Goal: Task Accomplishment & Management: Manage account settings

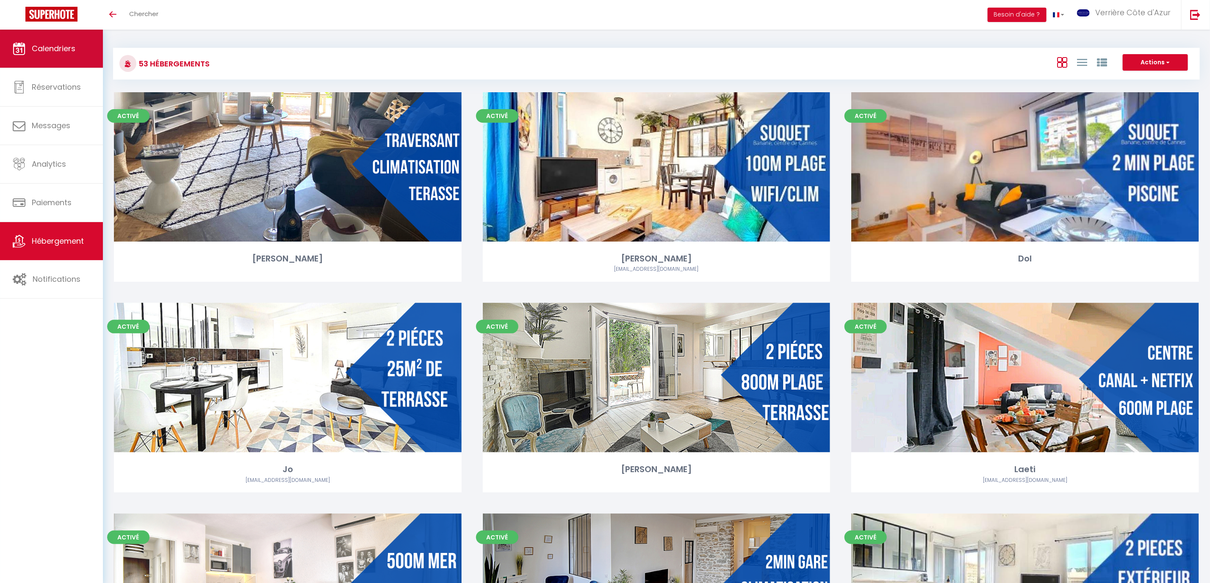
click at [64, 50] on span "Calendriers" at bounding box center [54, 48] width 44 height 11
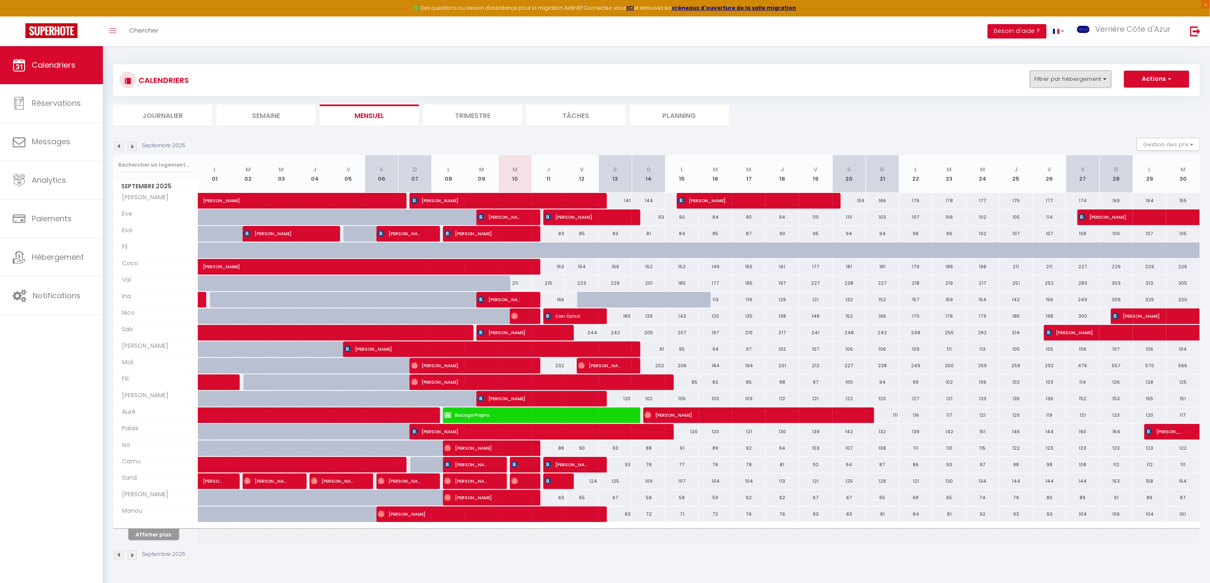
click at [1106, 80] on button "Filtrer par hébergement" at bounding box center [1070, 79] width 81 height 17
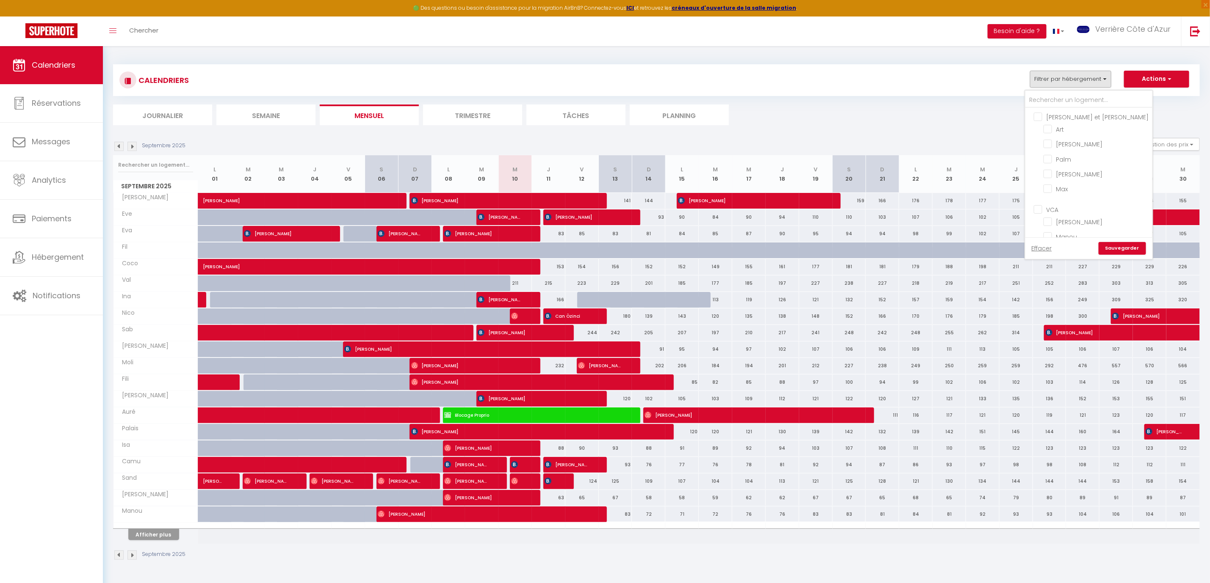
click at [1036, 208] on input "VCA" at bounding box center [1096, 209] width 127 height 8
checkbox input "true"
checkbox input "false"
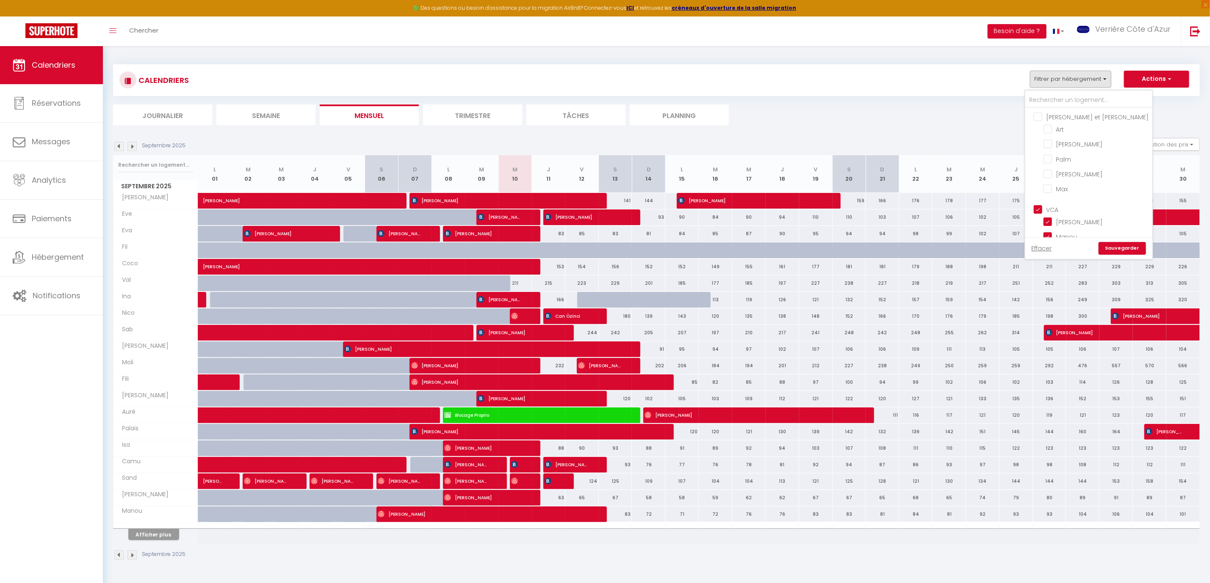
checkbox input "false"
checkbox input "true"
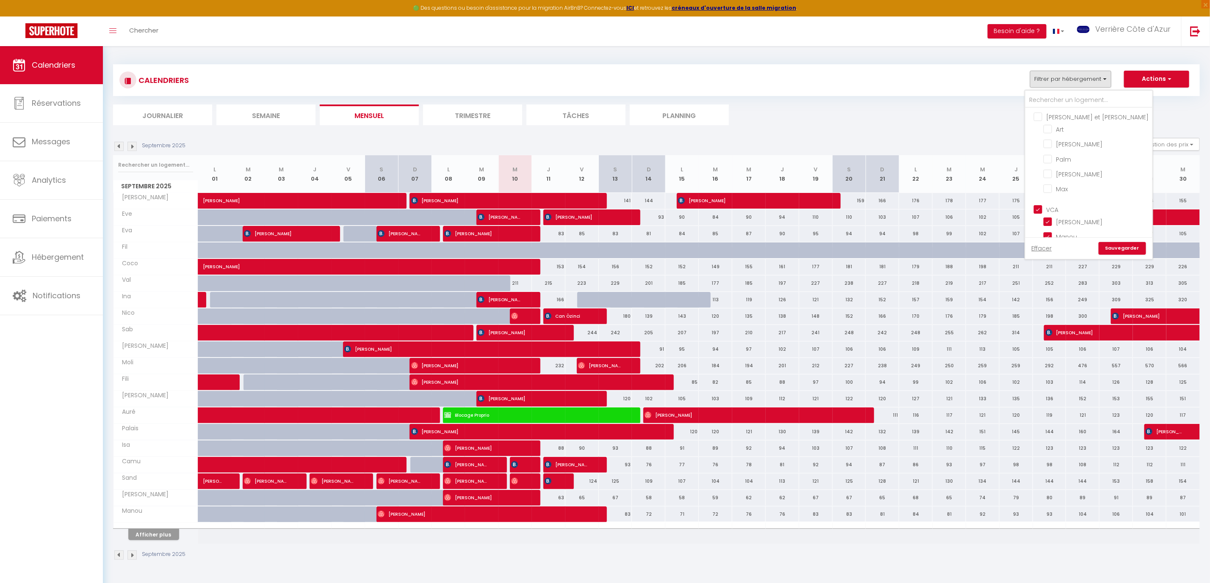
checkbox input "true"
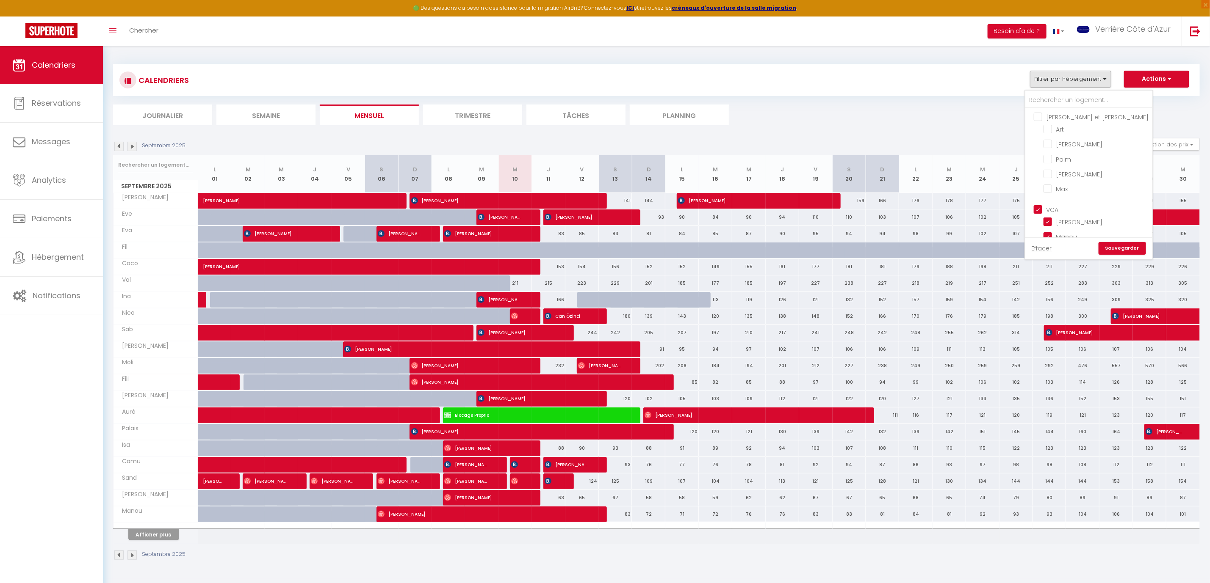
checkbox input "true"
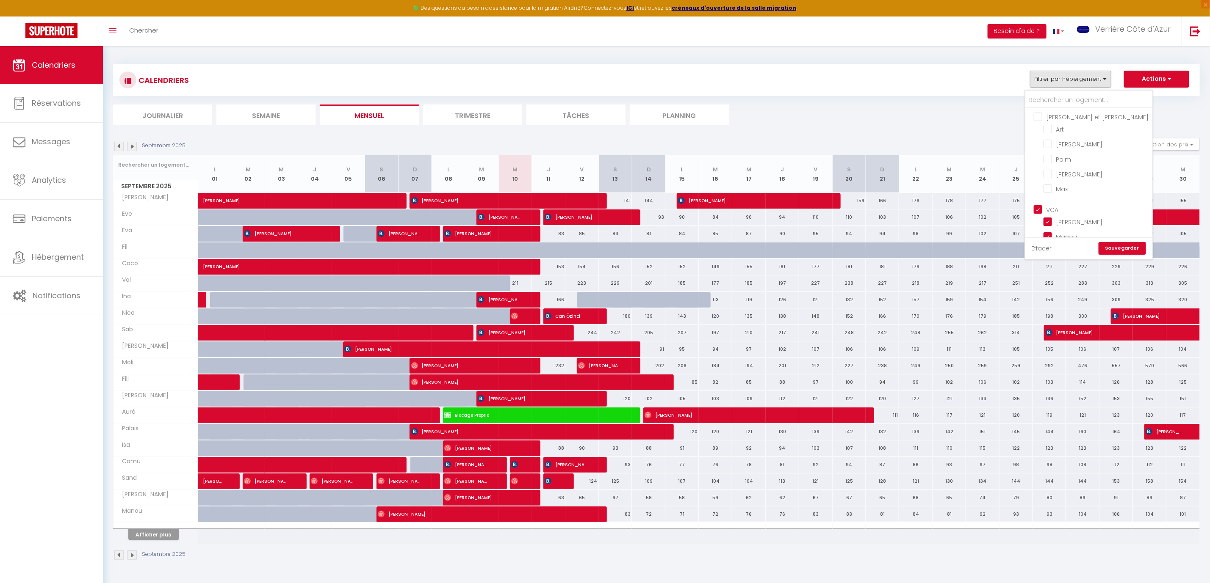
checkbox input "true"
checkbox input "false"
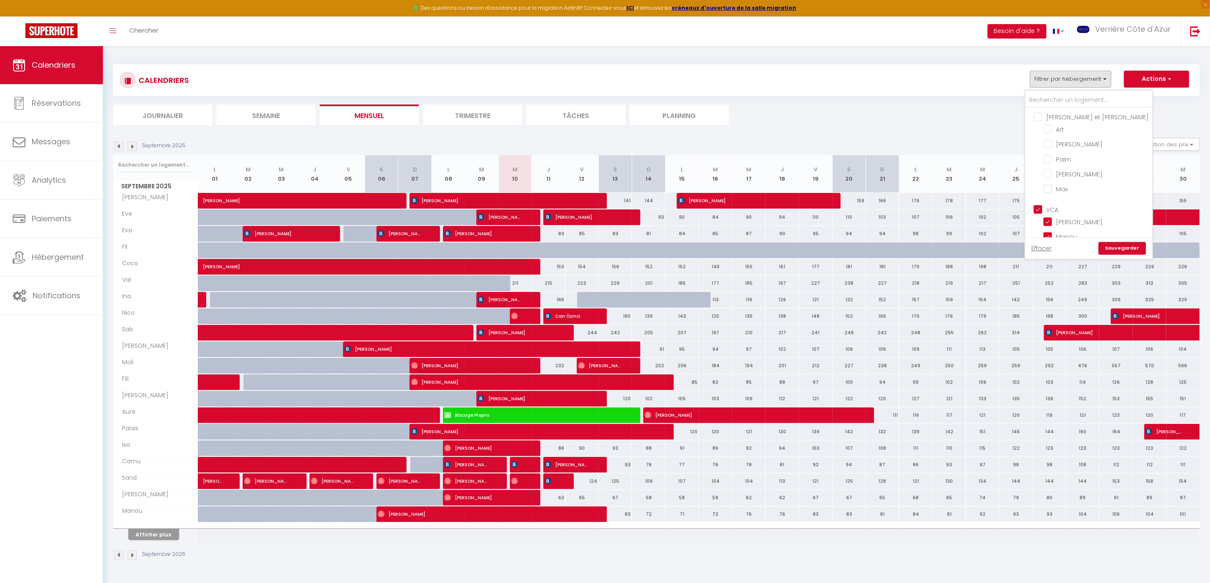
checkbox input "false"
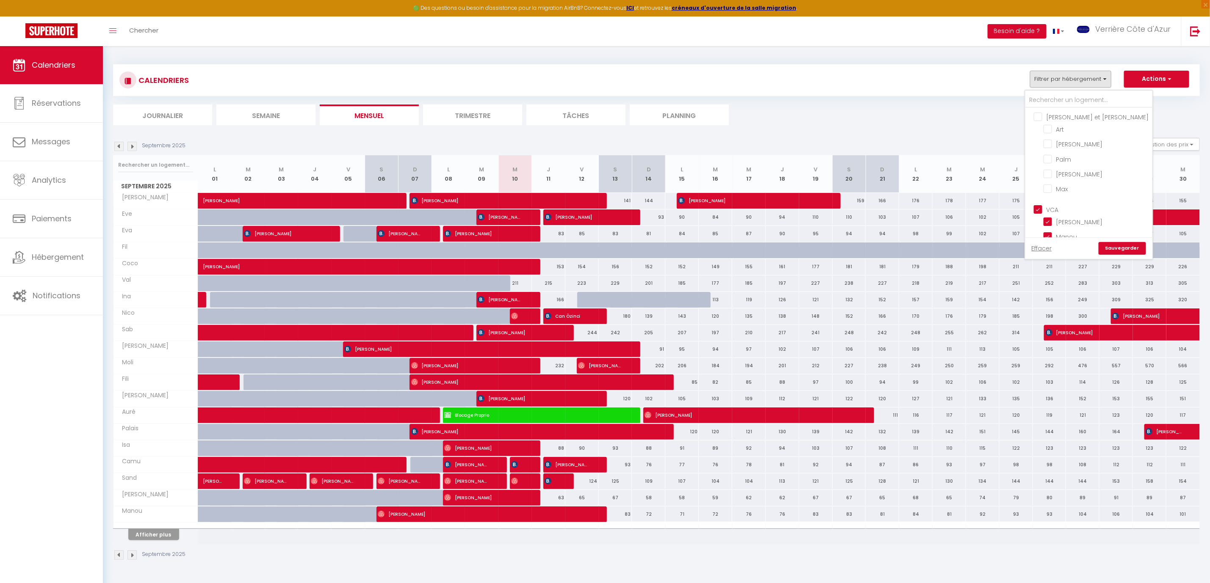
checkbox input "false"
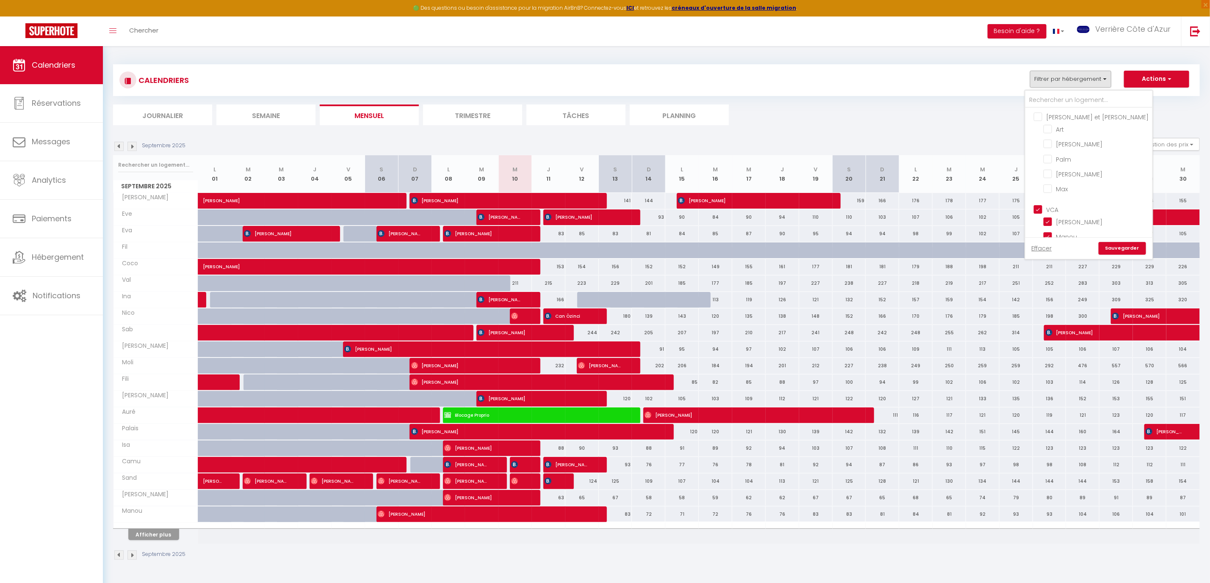
checkbox input "false"
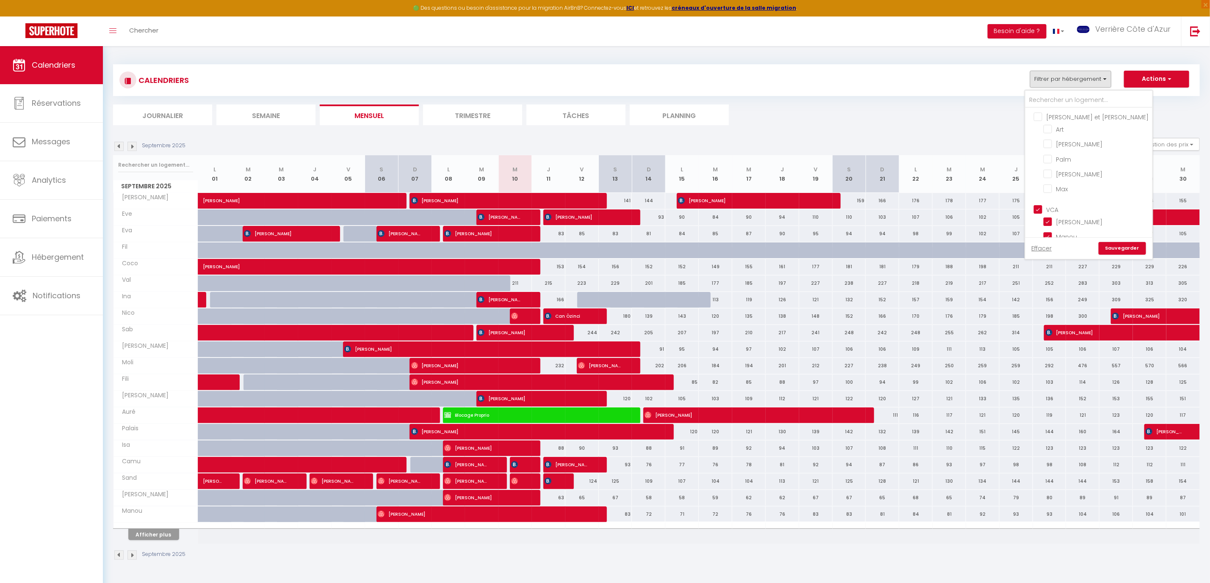
checkbox input "false"
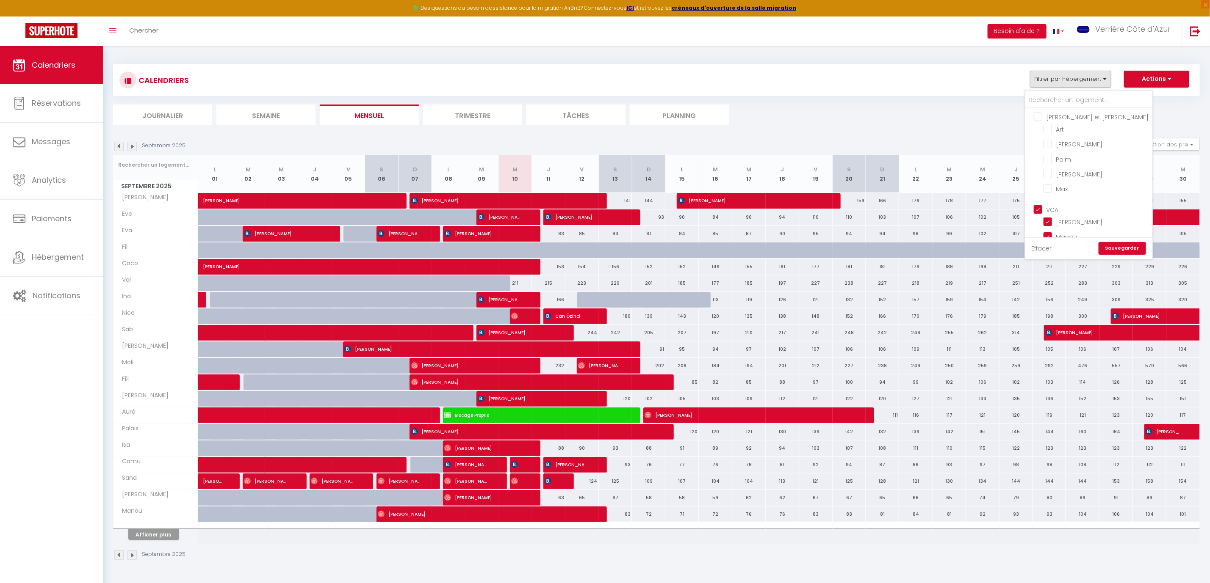
checkbox input "false"
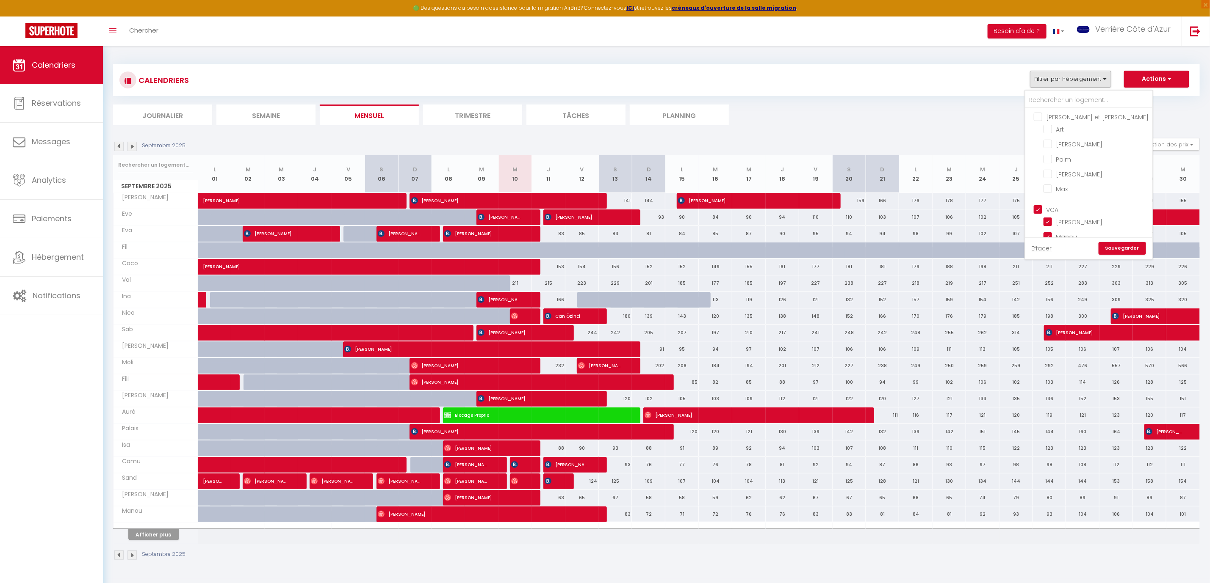
checkbox input "false"
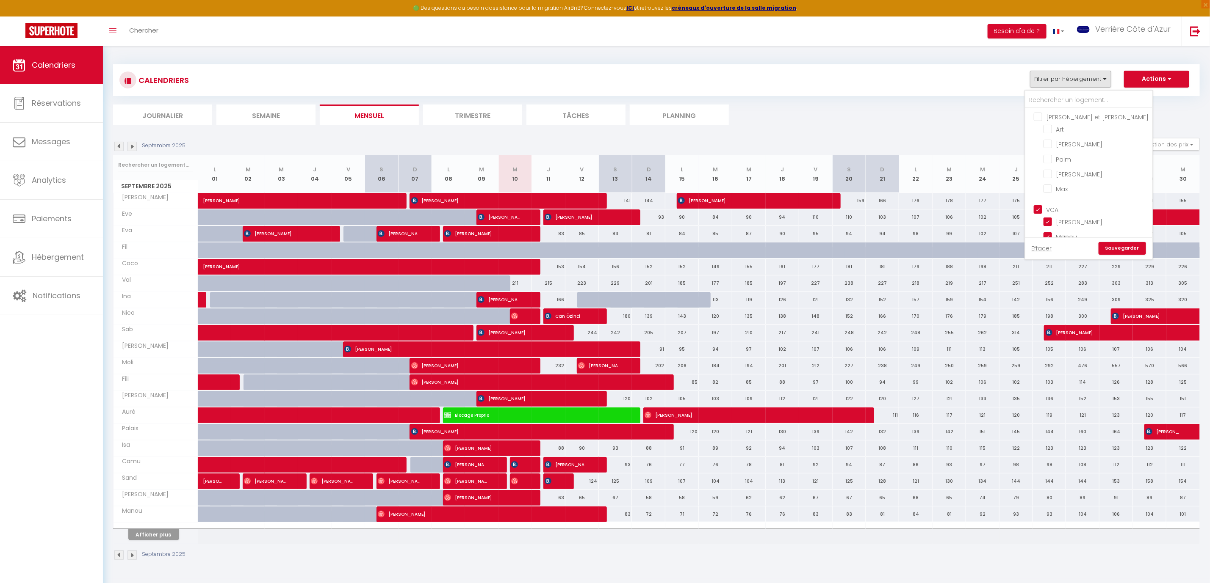
click at [1137, 249] on link "Sauvegarder" at bounding box center [1121, 248] width 47 height 13
